Goal: Task Accomplishment & Management: Use online tool/utility

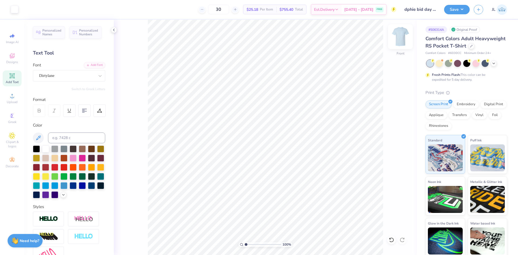
click at [401, 36] on img at bounding box center [401, 37] width 22 height 22
click at [13, 94] on icon at bounding box center [12, 96] width 4 height 4
click at [389, 121] on input "3.44" at bounding box center [392, 122] width 19 height 8
type input "3.5"
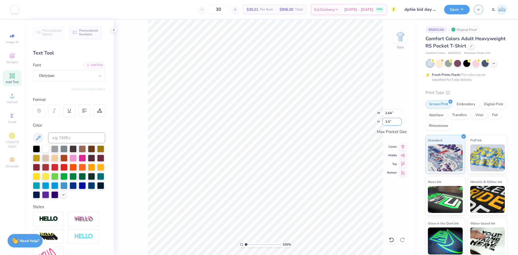
type input "2.69"
type input "3.50"
click at [11, 104] on div "Upload" at bounding box center [12, 98] width 19 height 16
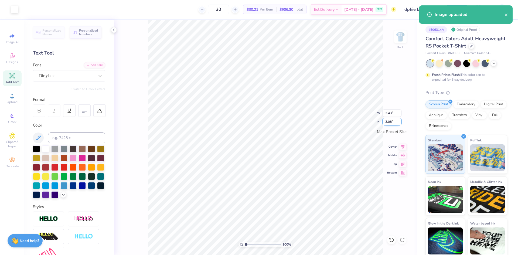
click at [391, 123] on input "3.08" at bounding box center [392, 122] width 19 height 8
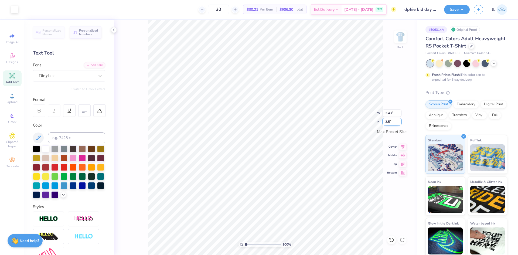
type input "3.5"
type input "3.50"
click at [389, 124] on input "3.14" at bounding box center [392, 122] width 19 height 8
type input "3.5"
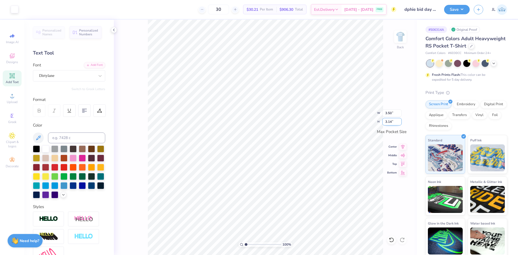
click at [387, 121] on input "3.14" at bounding box center [392, 122] width 19 height 8
type input "3.5"
drag, startPoint x: 249, startPoint y: 244, endPoint x: 255, endPoint y: 242, distance: 6.4
click at [255, 243] on input "range" at bounding box center [263, 244] width 36 height 5
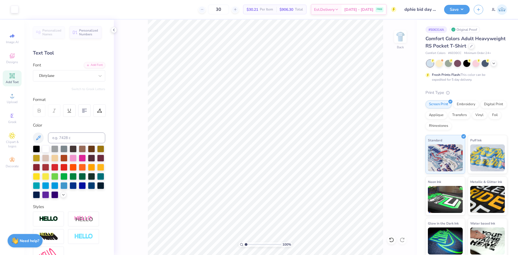
drag, startPoint x: 254, startPoint y: 244, endPoint x: 228, endPoint y: 244, distance: 25.7
type input "1"
click at [245, 244] on input "range" at bounding box center [263, 244] width 36 height 5
click at [404, 40] on img at bounding box center [401, 37] width 22 height 22
click at [397, 35] on img at bounding box center [401, 37] width 22 height 22
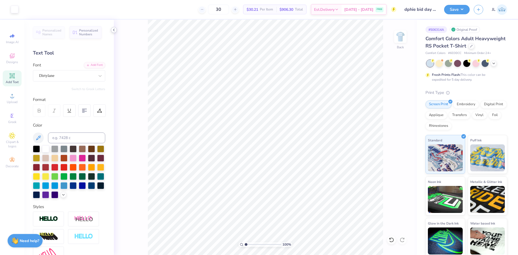
click at [114, 30] on icon at bounding box center [114, 30] width 4 height 4
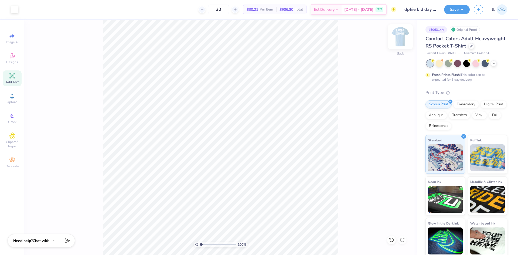
click at [397, 38] on img at bounding box center [401, 37] width 22 height 22
click at [398, 38] on img at bounding box center [401, 37] width 22 height 22
click at [397, 36] on img at bounding box center [401, 37] width 22 height 22
click at [404, 37] on img at bounding box center [401, 37] width 22 height 22
click at [400, 41] on img at bounding box center [401, 37] width 22 height 22
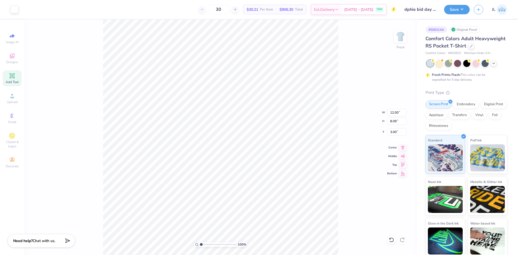
click at [174, 6] on div "30 $30.21 Per Item $906.30 Total Est. Delivery Aug 23 - 26 FREE" at bounding box center [209, 9] width 374 height 19
click at [404, 147] on icon at bounding box center [403, 147] width 8 height 6
click at [400, 37] on img at bounding box center [401, 37] width 22 height 22
click at [455, 11] on button "Save" at bounding box center [457, 8] width 26 height 9
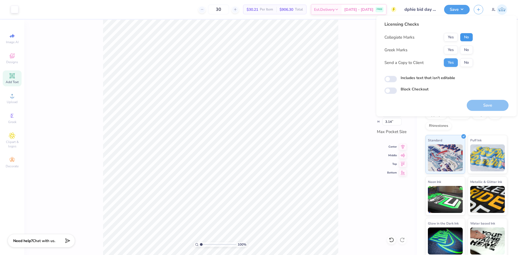
click at [465, 36] on button "No" at bounding box center [466, 37] width 13 height 9
click at [453, 48] on button "Yes" at bounding box center [451, 50] width 14 height 9
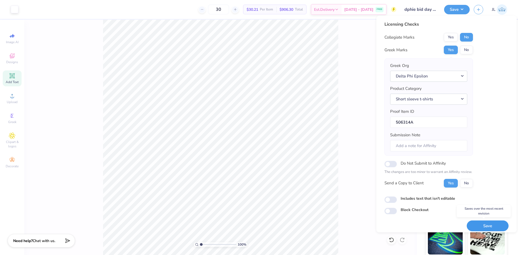
click at [484, 226] on button "Save" at bounding box center [488, 226] width 42 height 11
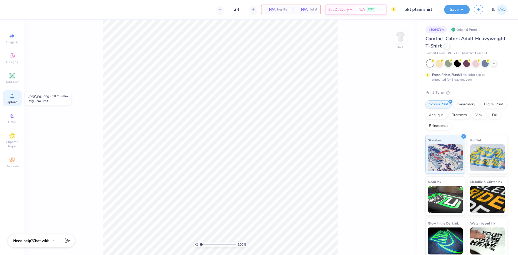
click at [9, 95] on div "Upload" at bounding box center [12, 98] width 19 height 16
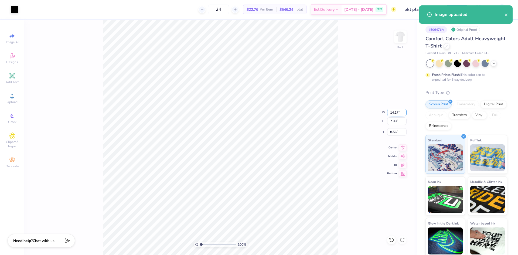
click at [394, 113] on input "14.17" at bounding box center [396, 113] width 19 height 8
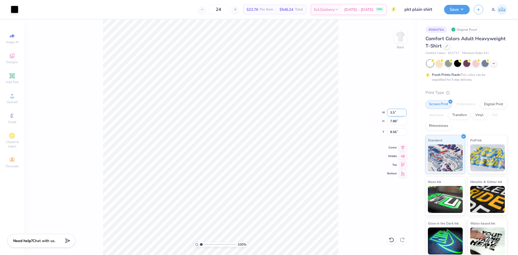
type input "3.50"
type input "1.95"
click at [397, 134] on input "11.53" at bounding box center [396, 132] width 19 height 8
type input "3.00"
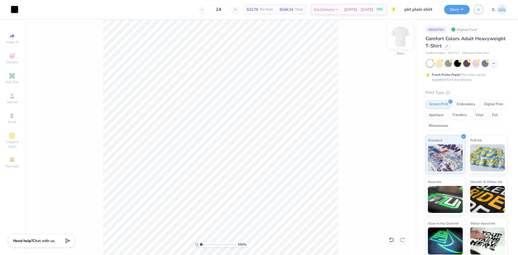
click at [401, 44] on img at bounding box center [401, 37] width 22 height 22
click at [13, 99] on circle at bounding box center [12, 97] width 3 height 3
type input "8.11"
type input "14.54"
type input "6.49"
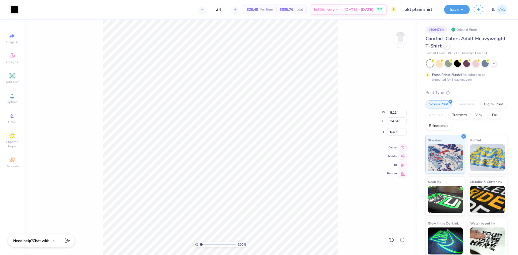
type input "14.53"
type input "8.08"
type input "9.71"
type input "8.13"
type input "14.54"
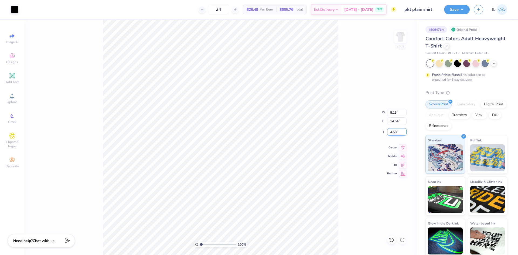
click at [395, 133] on input "4.58" at bounding box center [396, 132] width 19 height 8
type input "3.00"
click at [393, 121] on input "14.54" at bounding box center [396, 121] width 19 height 8
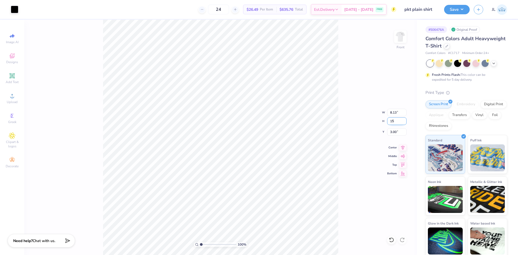
type input "15"
type input "8.39"
type input "15.00"
type input "2.77"
click at [356, 124] on div "100 % Front W 8.39 8.39 " H 15.00 15.00 " Y 2.77 2.77 " Center Middle Top Bottom" at bounding box center [220, 137] width 393 height 235
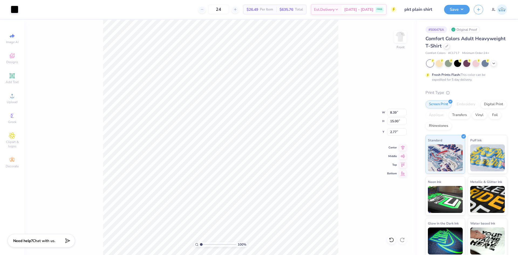
type input "8.13"
type input "14.54"
type input "6.50"
click at [15, 99] on div "Upload" at bounding box center [12, 98] width 19 height 16
click at [20, 97] on div "Upload" at bounding box center [12, 98] width 19 height 16
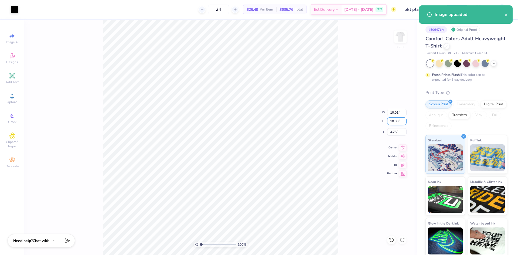
click at [394, 122] on input "18.00" at bounding box center [396, 121] width 19 height 8
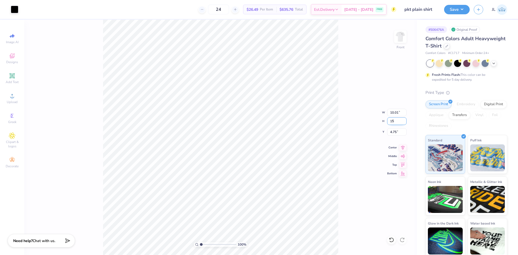
type input "15"
type input "8.34"
type input "15.00"
click at [391, 131] on input "6.25" at bounding box center [396, 132] width 19 height 8
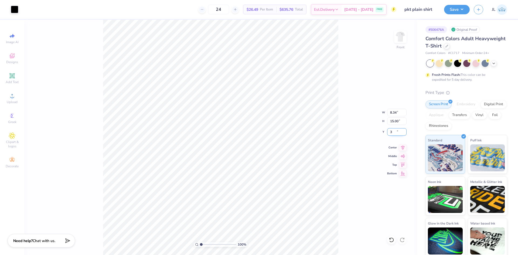
type input "3.00"
click at [349, 134] on div "100 % Front W 8.34 8.34 " H 15.00 15.00 " Y 3.00 3.00 " Center Middle Top Bottom" at bounding box center [220, 137] width 393 height 235
type input "3.00"
click at [396, 121] on input "15.00" at bounding box center [396, 121] width 19 height 8
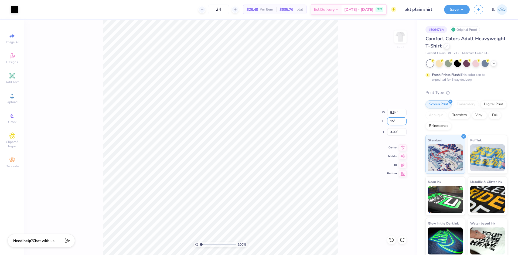
type input "15"
click at [371, 134] on div "100 % Front W 8.34 8.34 " H 15 15 " Y 3.00 3.00 " Center Middle Top Bottom" at bounding box center [220, 137] width 393 height 235
type input "3.00"
click at [367, 76] on div "100 % Front W 8.34 8.34 " H 15.00 15.00 " Y 3.00 3.00 " Center Middle Top Bottom" at bounding box center [220, 137] width 393 height 235
click at [400, 39] on img at bounding box center [401, 37] width 22 height 22
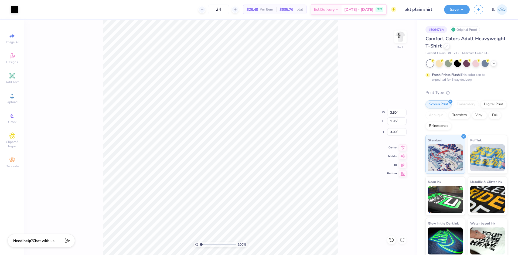
click at [155, 6] on div "24 $26.49 Per Item $635.76 Total Est. Delivery [DATE] - [DATE] FREE" at bounding box center [209, 9] width 374 height 19
click at [396, 39] on img at bounding box center [401, 37] width 22 height 22
click at [455, 11] on button "Save" at bounding box center [457, 8] width 26 height 9
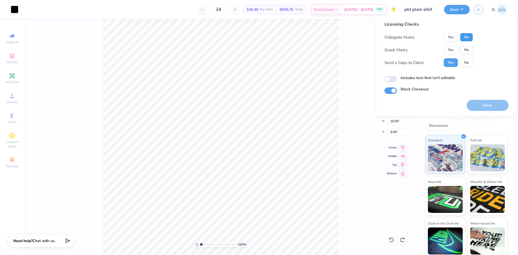
click at [469, 38] on button "No" at bounding box center [466, 37] width 13 height 9
click at [450, 51] on button "Yes" at bounding box center [451, 50] width 14 height 9
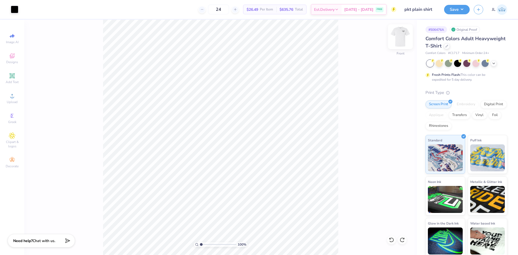
click at [400, 34] on img at bounding box center [401, 37] width 22 height 22
click at [457, 8] on button "Save" at bounding box center [457, 8] width 26 height 9
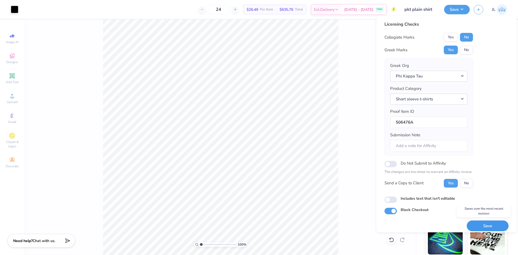
click at [481, 225] on button "Save" at bounding box center [488, 226] width 42 height 11
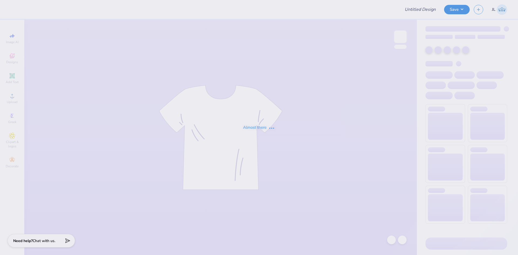
type input "Kathryn hoodie"
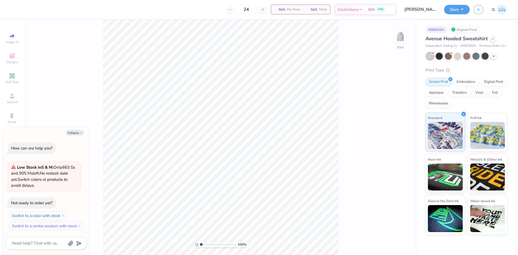
type textarea "x"
